Goal: Information Seeking & Learning: Learn about a topic

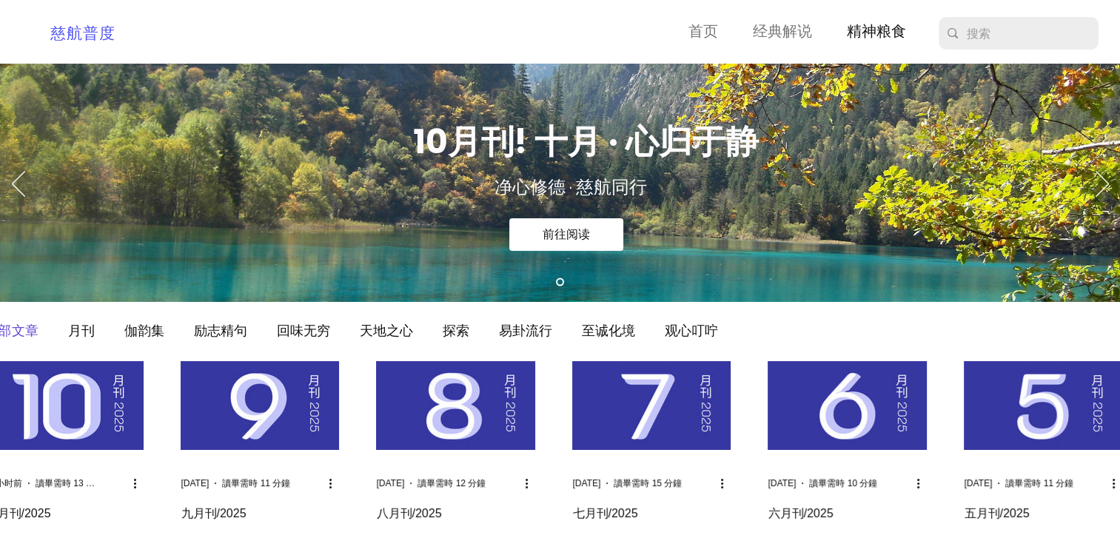
click at [290, 407] on img "部落格動態消息" at bounding box center [260, 405] width 158 height 89
